Goal: Information Seeking & Learning: Learn about a topic

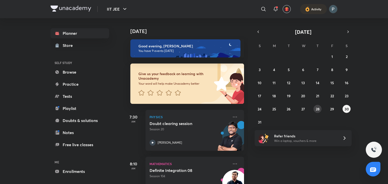
click at [318, 108] on abbr "28" at bounding box center [318, 109] width 4 height 5
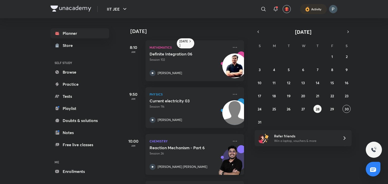
click at [151, 167] on icon at bounding box center [153, 167] width 6 height 6
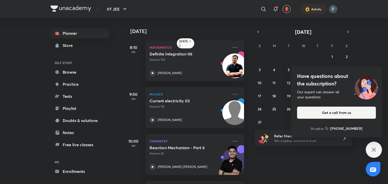
click at [374, 149] on icon at bounding box center [374, 150] width 6 height 6
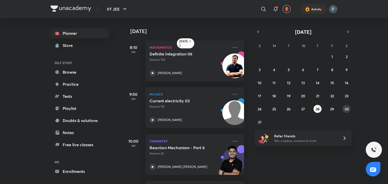
click at [348, 110] on abbr "30" at bounding box center [347, 109] width 4 height 5
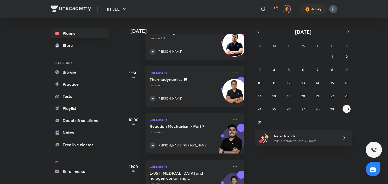
scroll to position [146, 0]
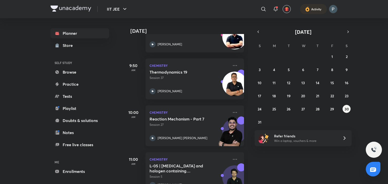
click at [152, 139] on icon at bounding box center [153, 138] width 2 height 2
